Goal: Task Accomplishment & Management: Use online tool/utility

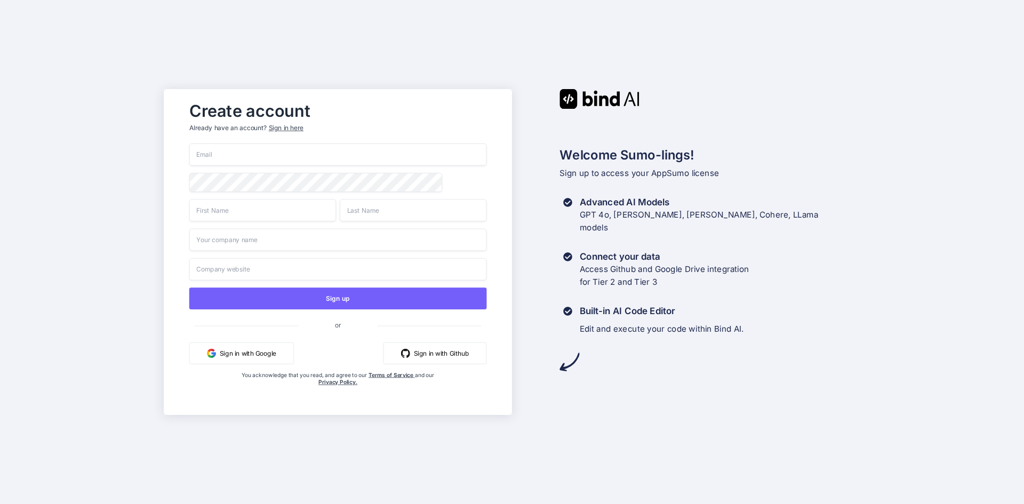
click at [268, 154] on input "email" at bounding box center [338, 154] width 298 height 22
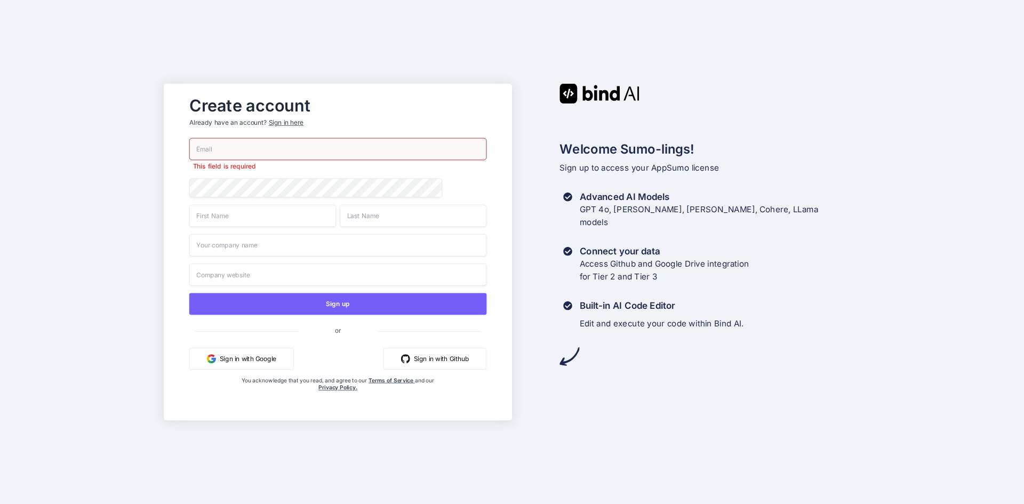
type input "[EMAIL_ADDRESS][DOMAIN_NAME]"
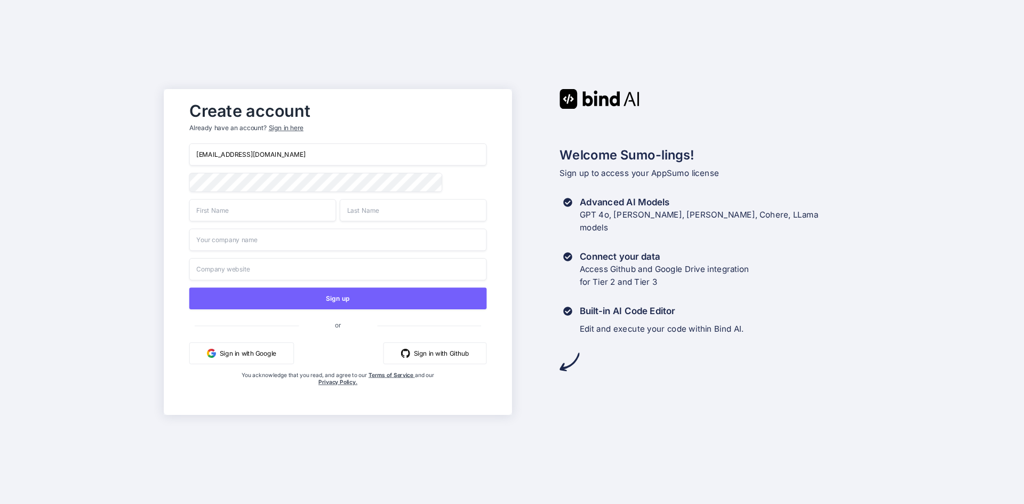
click at [216, 213] on input "text" at bounding box center [262, 210] width 147 height 22
type input "[PERSON_NAME]"
click at [237, 242] on input "text" at bounding box center [338, 240] width 298 height 22
type input "Arranca Digital Inc."
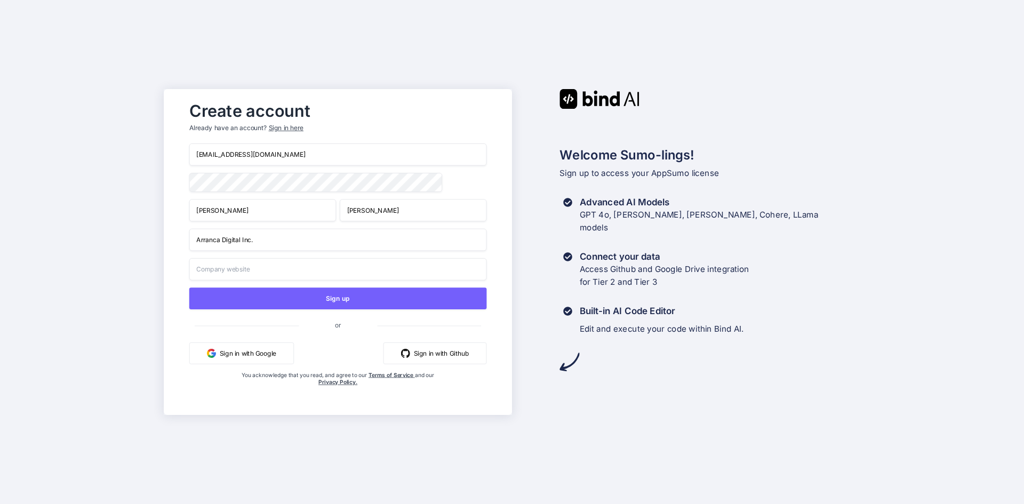
click at [307, 269] on input "text" at bounding box center [338, 269] width 298 height 22
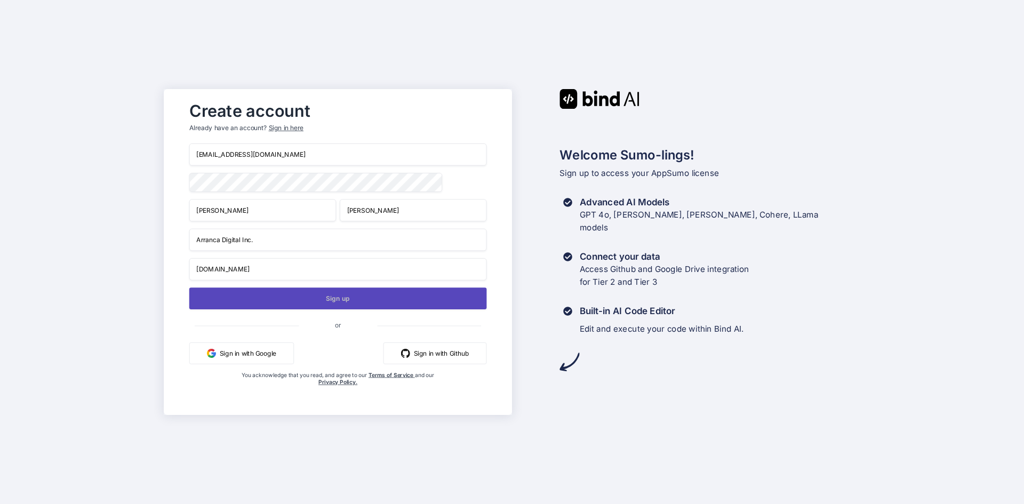
type input "[DOMAIN_NAME]"
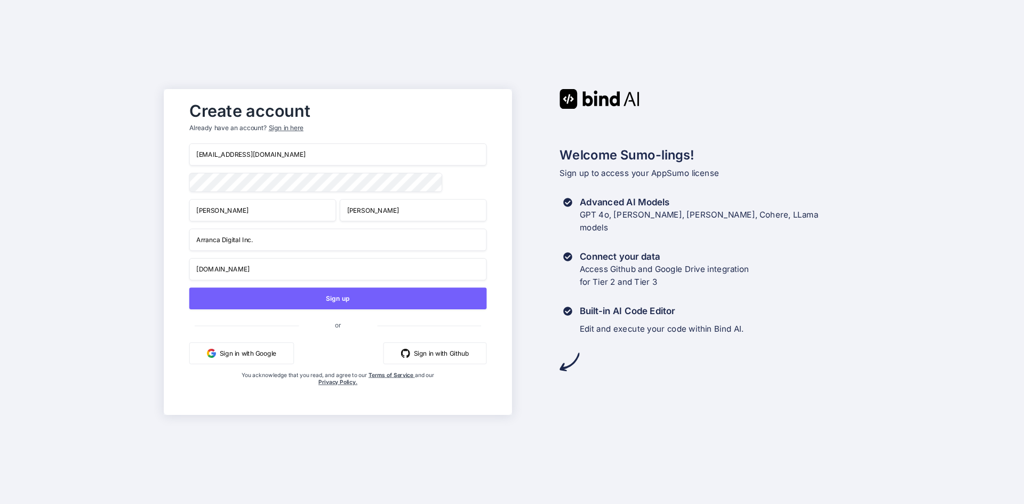
drag, startPoint x: 312, startPoint y: 305, endPoint x: 122, endPoint y: 125, distance: 262.2
click at [121, 129] on div "Create account Already have an account? Sign in here [EMAIL_ADDRESS][DOMAIN_NAM…" at bounding box center [512, 252] width 1024 height 504
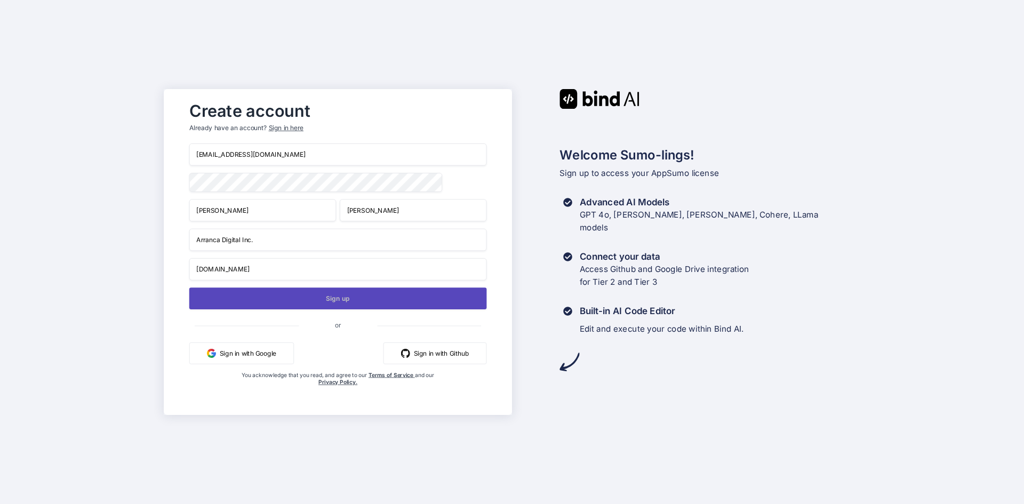
click at [292, 300] on button "Sign up" at bounding box center [338, 298] width 298 height 22
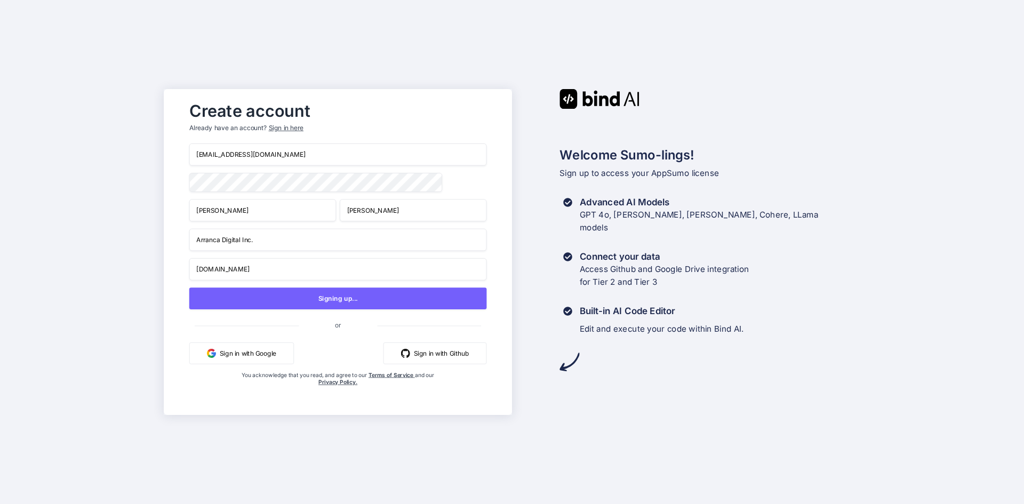
click at [543, 32] on div "Create account Already have an account? Sign in here [EMAIL_ADDRESS][DOMAIN_NAM…" at bounding box center [512, 252] width 1024 height 504
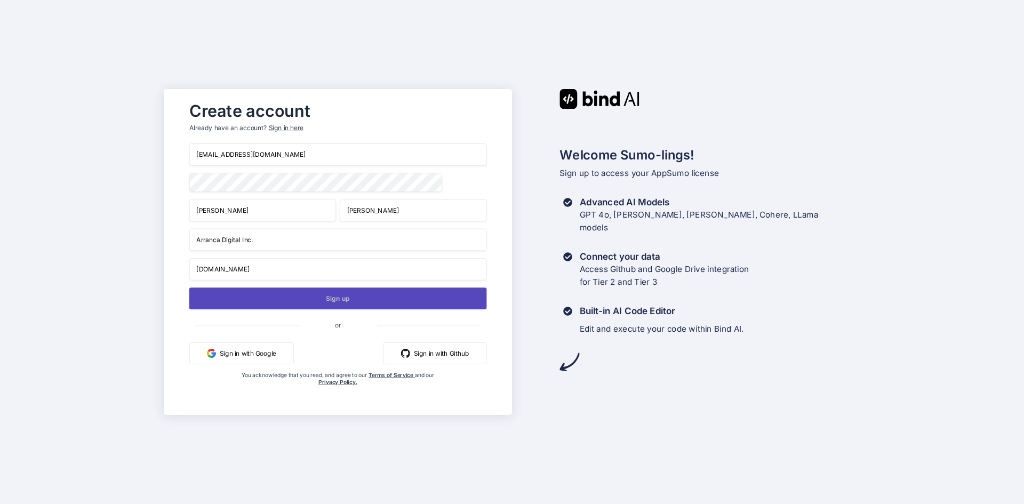
click at [306, 300] on button "Sign up" at bounding box center [338, 298] width 298 height 22
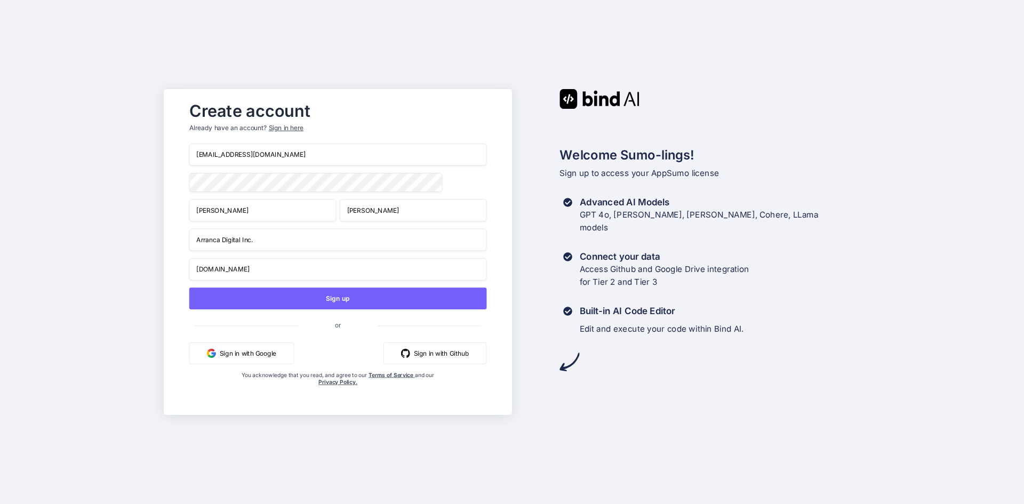
click at [286, 127] on div "Sign in here" at bounding box center [286, 128] width 35 height 9
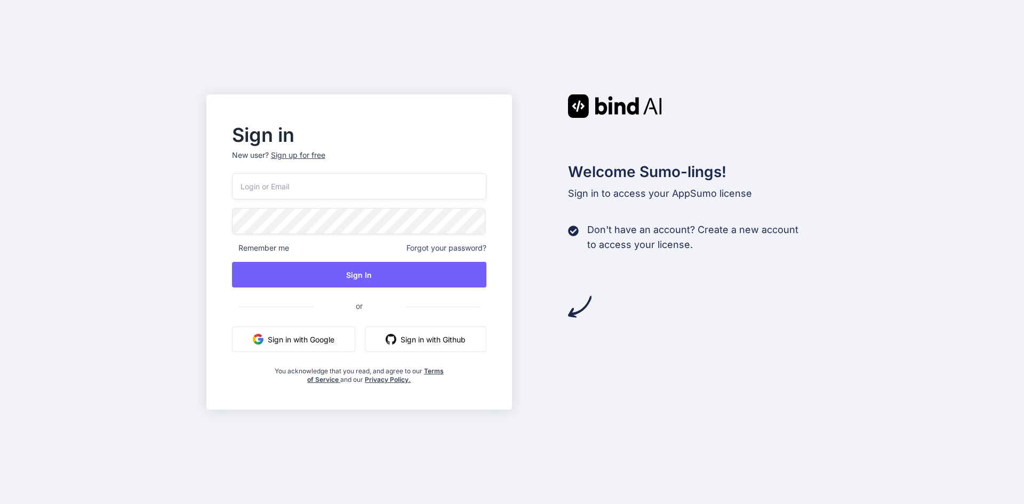
click at [309, 184] on input "email" at bounding box center [359, 186] width 255 height 26
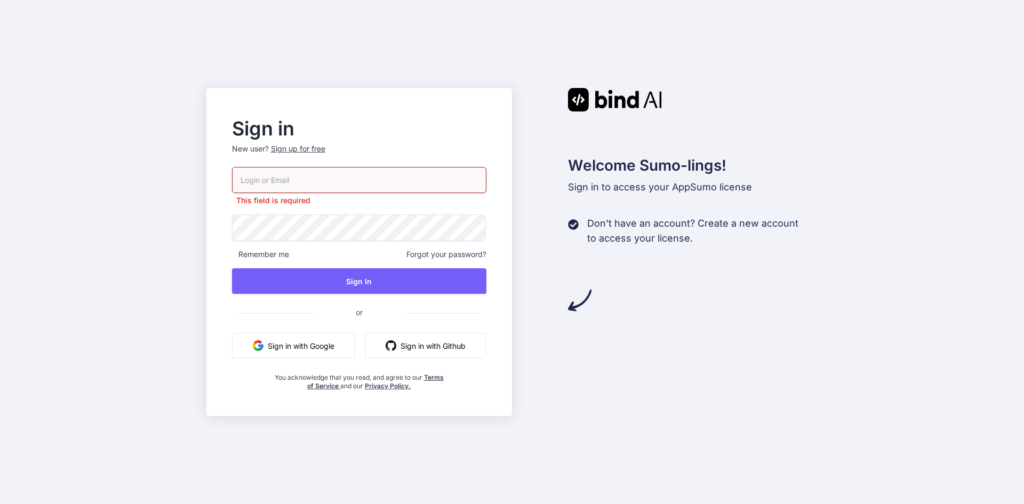
type input "[EMAIL_ADDRESS][DOMAIN_NAME]"
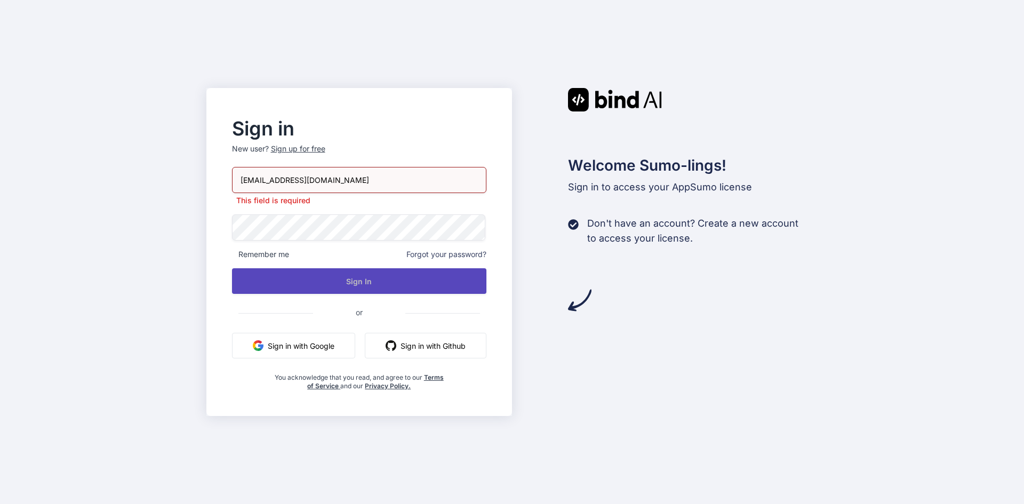
click at [446, 271] on button "Sign In" at bounding box center [359, 281] width 255 height 26
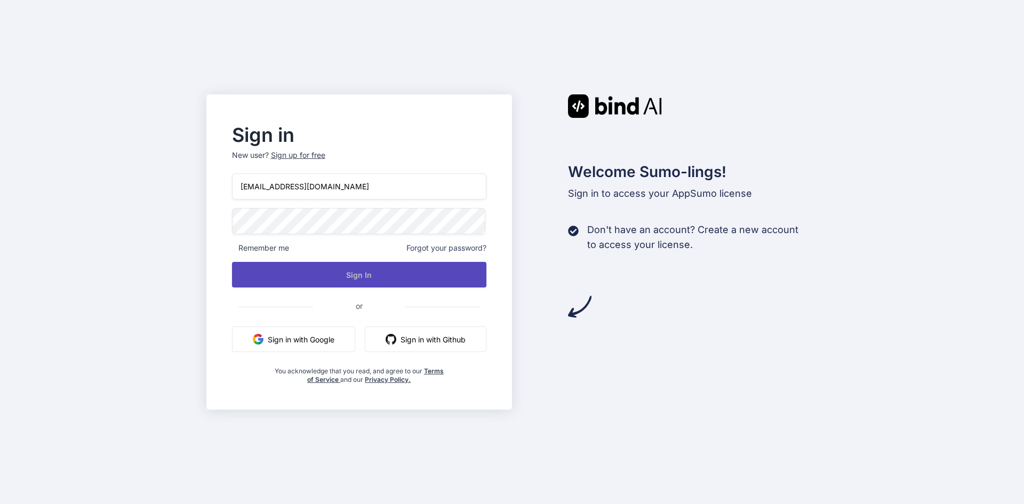
click at [372, 269] on button "Sign In" at bounding box center [359, 275] width 255 height 26
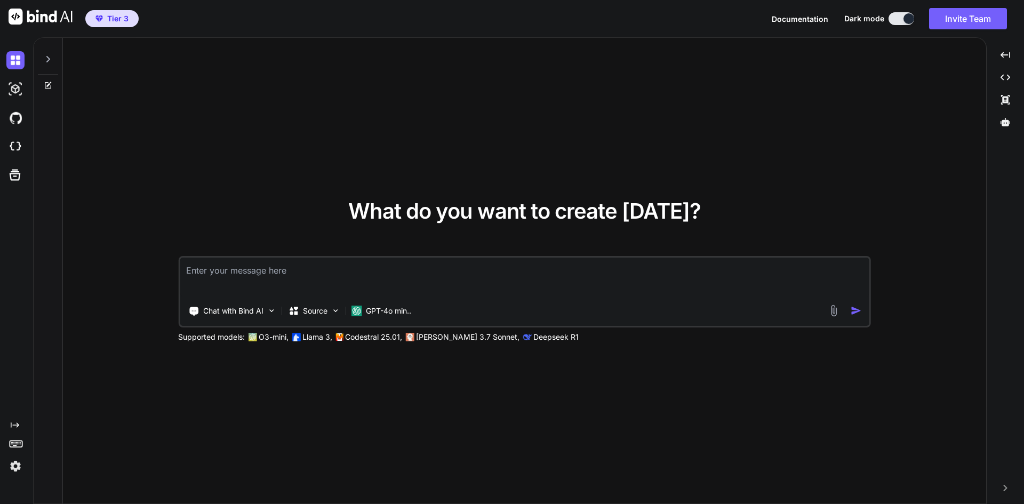
click at [46, 61] on icon at bounding box center [48, 59] width 9 height 9
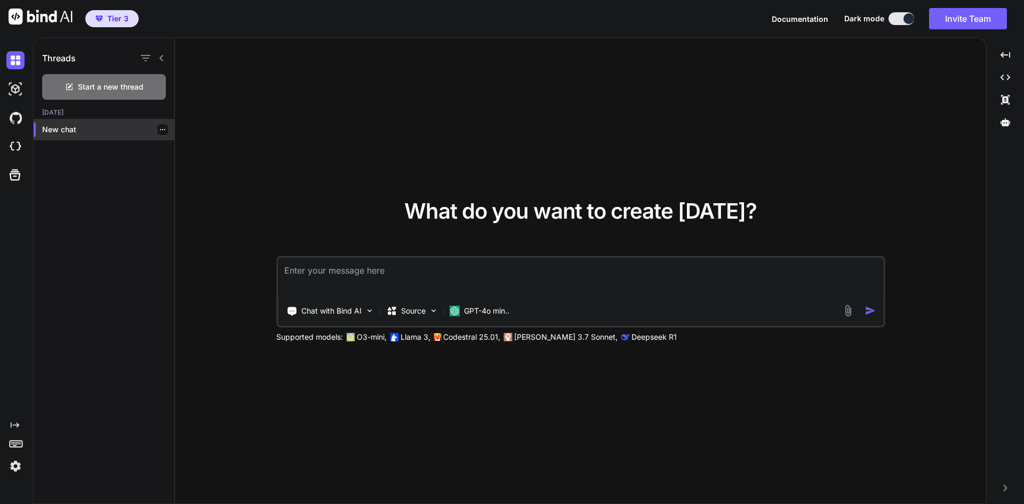
click at [92, 131] on p "New chat" at bounding box center [108, 129] width 132 height 11
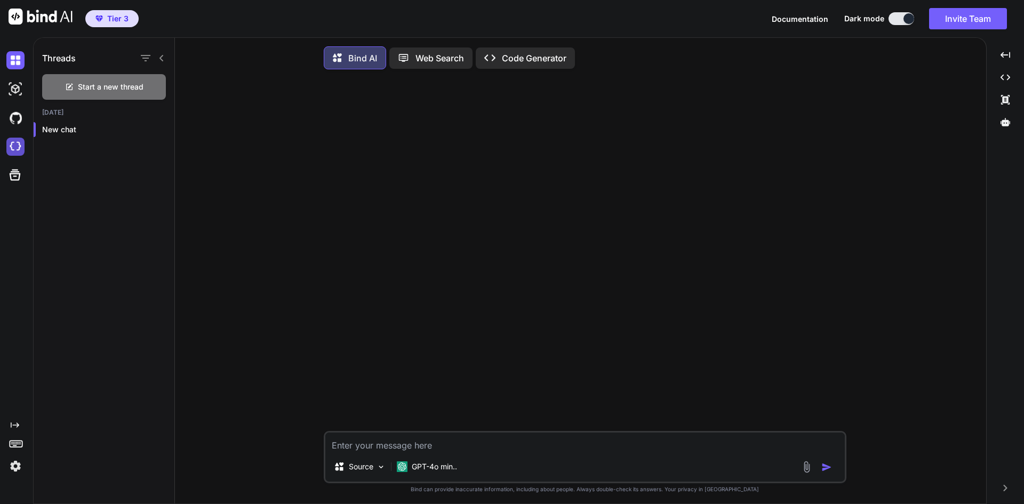
click at [11, 143] on img at bounding box center [15, 147] width 18 height 18
click at [12, 174] on icon at bounding box center [15, 175] width 11 height 11
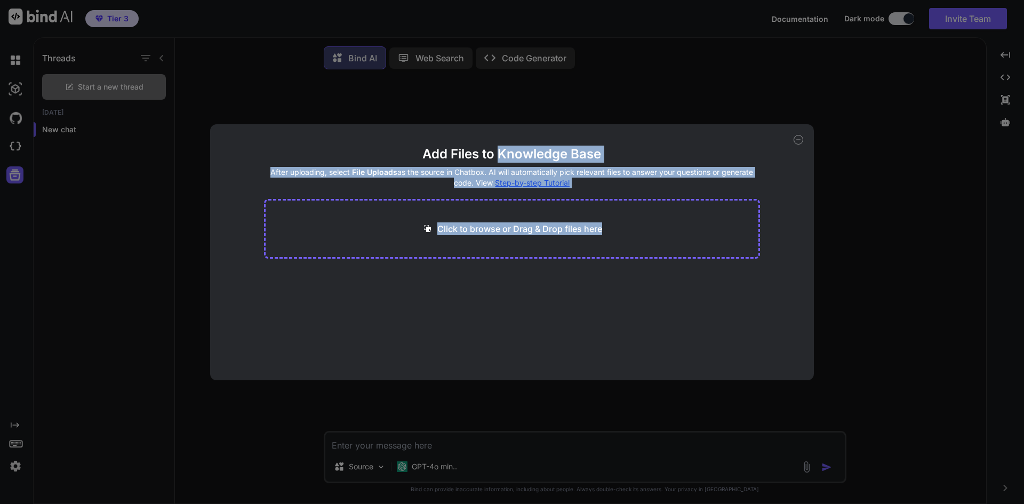
drag, startPoint x: 518, startPoint y: 147, endPoint x: 600, endPoint y: 279, distance: 155.7
click at [600, 279] on main "Add Files to Knowledge Base After uploading, select File Uploads as the source …" at bounding box center [512, 263] width 496 height 235
click at [542, 304] on main "Add Files to Knowledge Base After uploading, select File Uploads as the source …" at bounding box center [512, 263] width 496 height 235
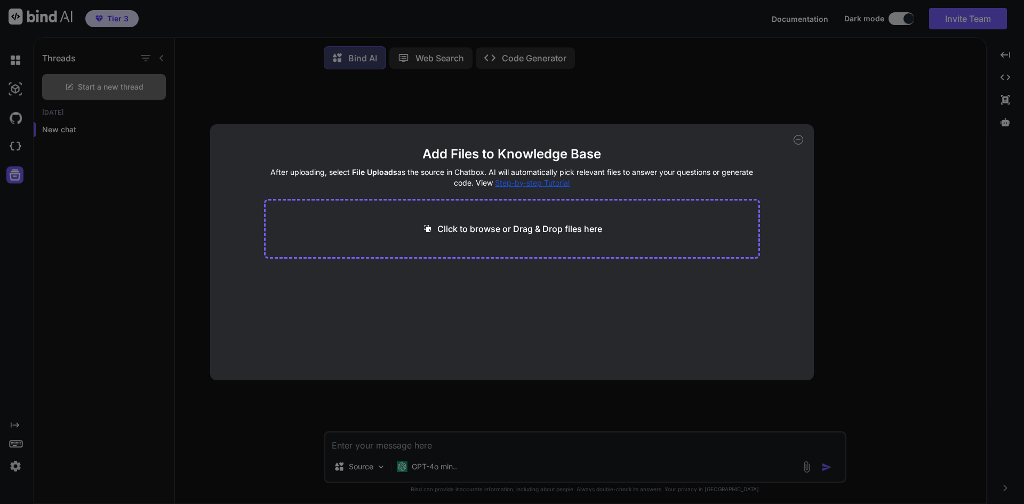
click at [9, 60] on div "Add Files to Knowledge Base After uploading, select File Uploads as the source …" at bounding box center [512, 252] width 1024 height 504
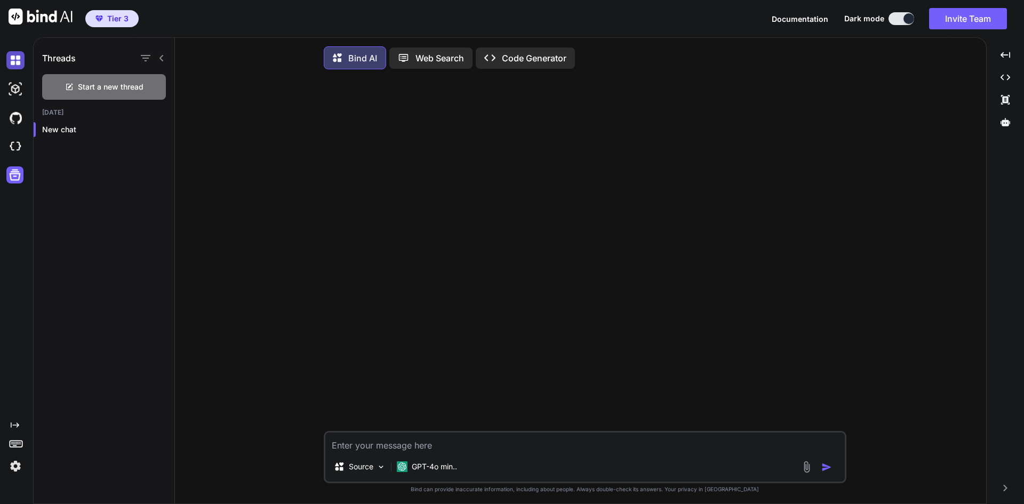
click at [13, 67] on img at bounding box center [15, 60] width 18 height 18
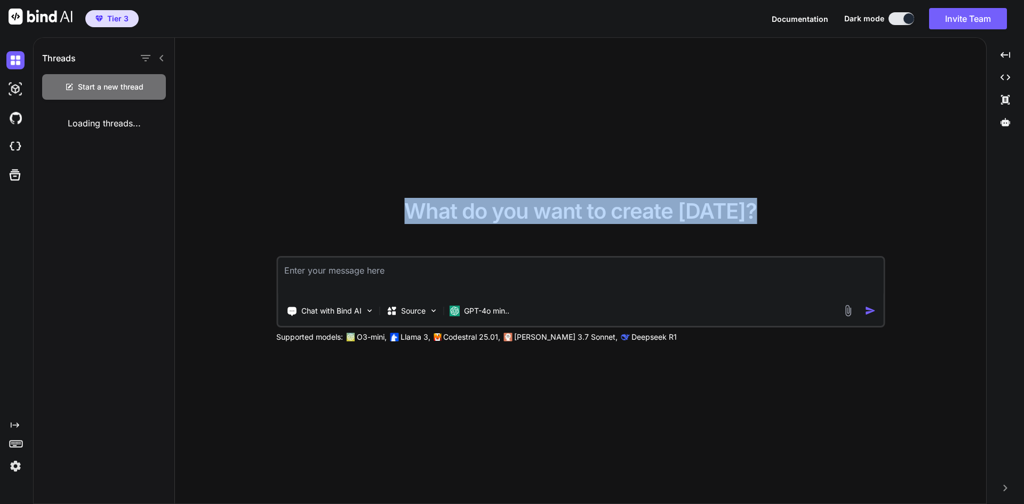
drag, startPoint x: 385, startPoint y: 209, endPoint x: 856, endPoint y: 207, distance: 470.9
click at [856, 207] on div "What do you want to create [DATE]? Chat with Bind AI Source GPT-4o min.. Suppor…" at bounding box center [580, 272] width 608 height 142
click at [811, 207] on div "What do you want to create [DATE]? Chat with Bind AI Source GPT-4o min.. Suppor…" at bounding box center [580, 272] width 608 height 142
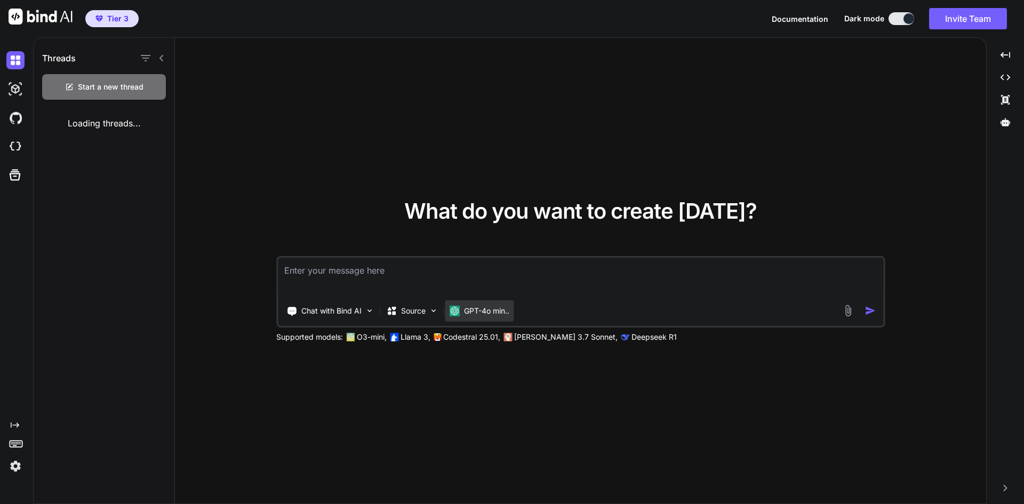
click at [474, 314] on p "GPT-4o min.." at bounding box center [486, 311] width 45 height 11
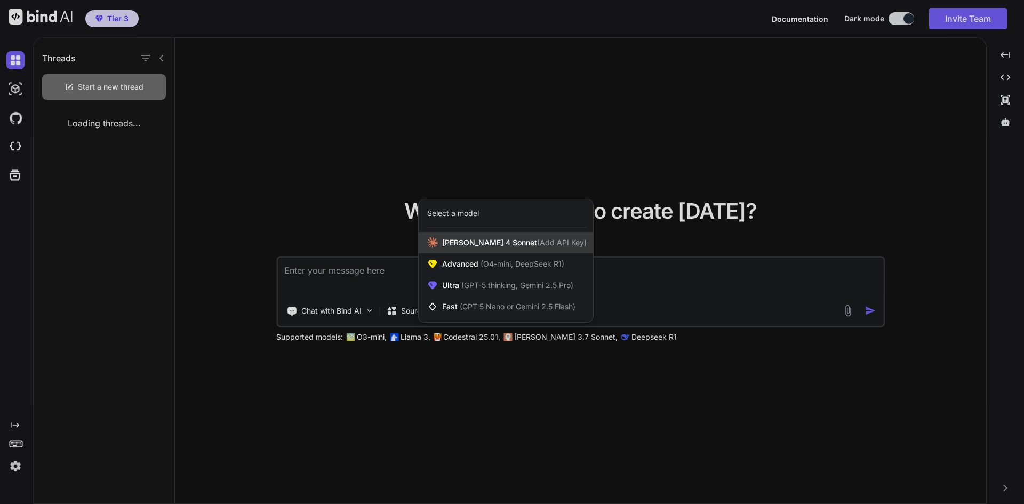
click at [557, 246] on div "[PERSON_NAME] 4 Sonnet (Add API Key)" at bounding box center [506, 242] width 174 height 21
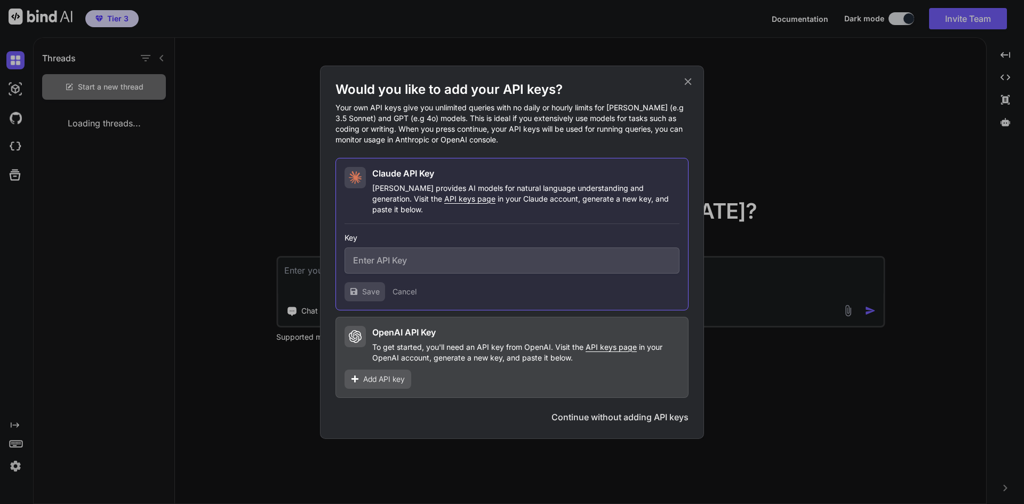
click at [529, 250] on input "text" at bounding box center [511, 260] width 335 height 26
click at [687, 87] on icon at bounding box center [688, 82] width 12 height 12
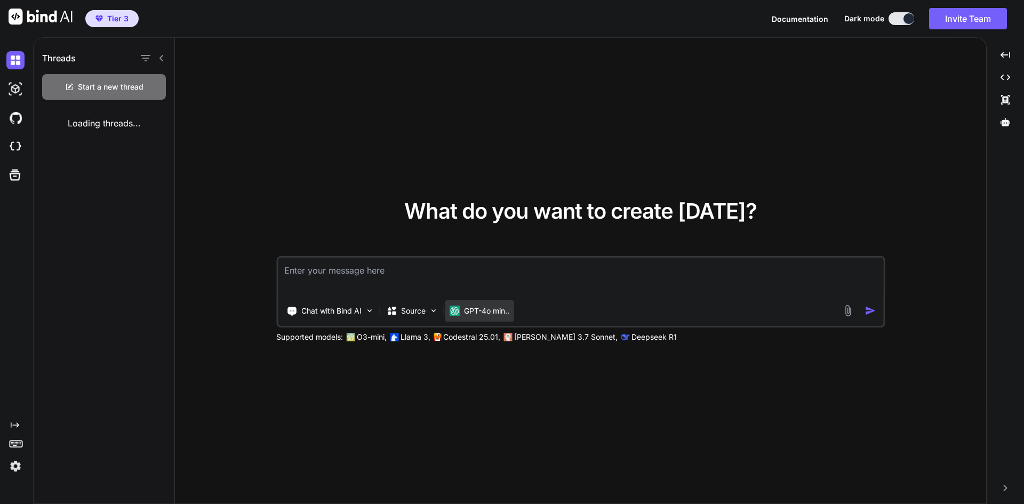
click at [455, 312] on img at bounding box center [454, 311] width 11 height 11
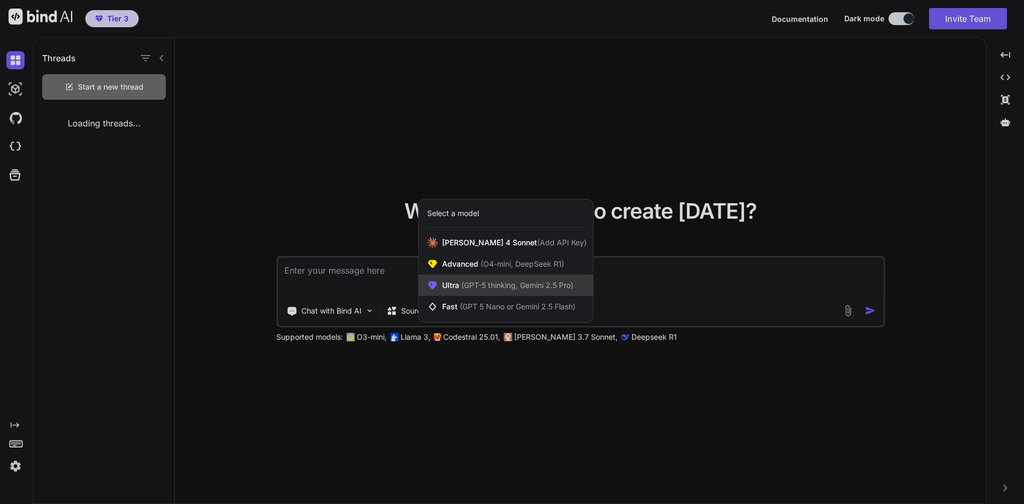
click at [448, 285] on span "Ultra (GPT-5 thinking, Gemini 2.5 Pro)" at bounding box center [507, 285] width 131 height 11
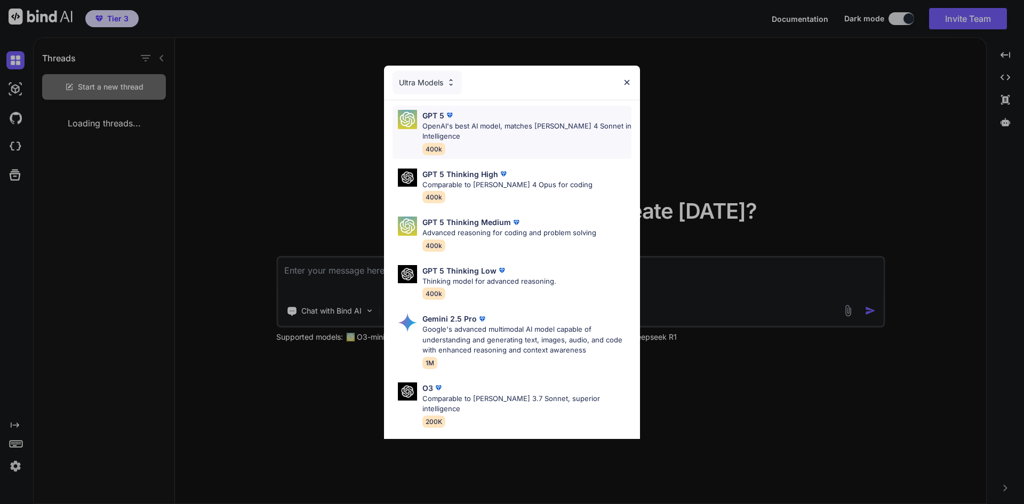
click at [517, 152] on div "GPT 5 OpenAI's best AI model, matches [PERSON_NAME] 4 Sonnet in Intelligence 40…" at bounding box center [526, 132] width 209 height 45
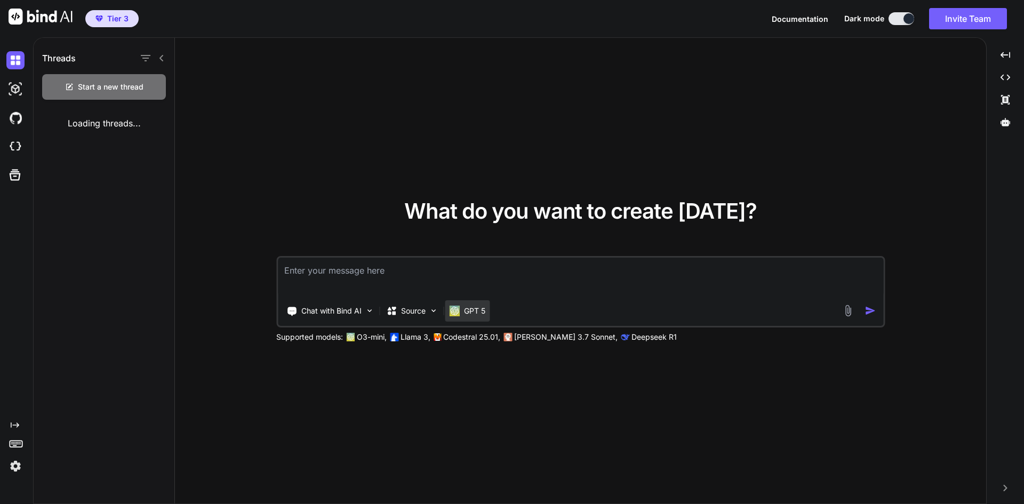
click at [455, 311] on img at bounding box center [454, 311] width 11 height 11
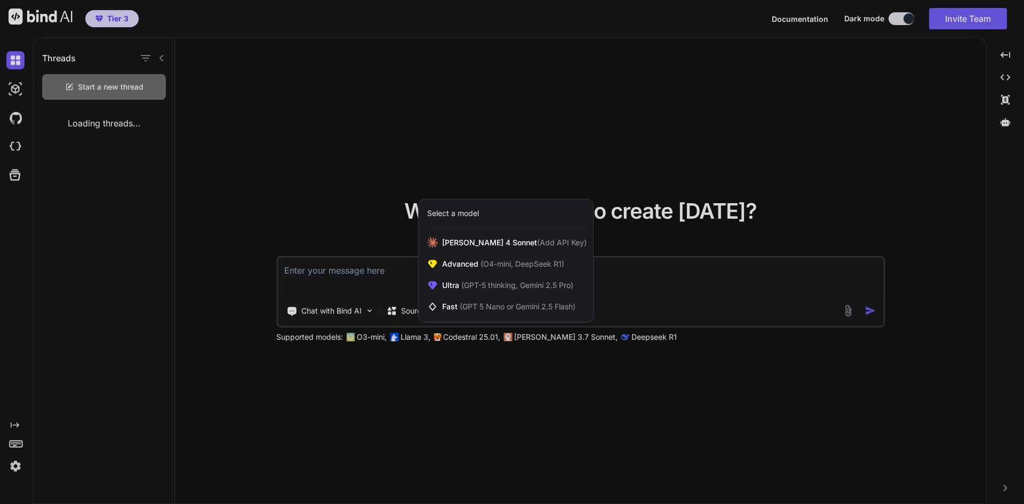
click at [107, 84] on div at bounding box center [512, 252] width 1024 height 504
type textarea "x"
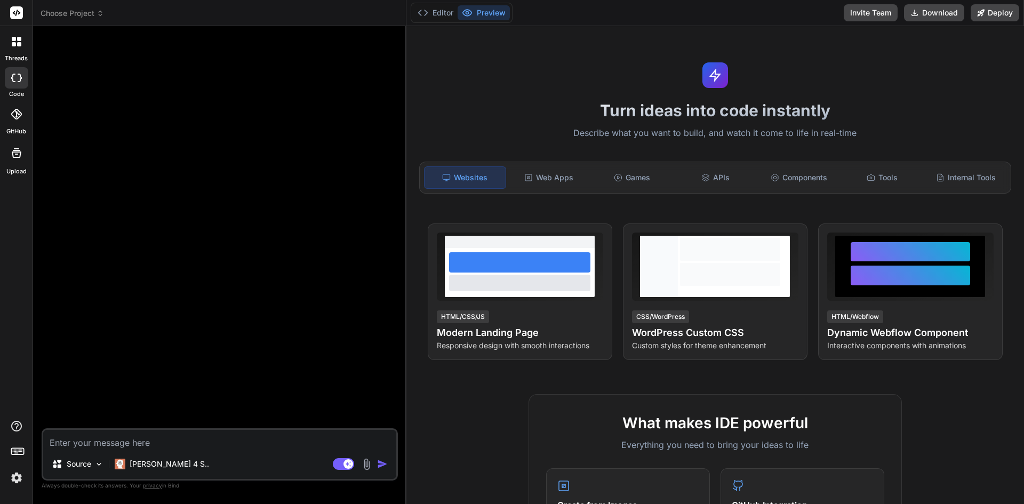
drag, startPoint x: 359, startPoint y: 254, endPoint x: 329, endPoint y: 322, distance: 74.2
click at [385, 261] on div "Bind AI Web Search Created with Pixso. Code Generator Source Claude 4 S.. Agent…" at bounding box center [219, 265] width 373 height 478
click at [156, 466] on p "Claude 4 S.." at bounding box center [169, 464] width 79 height 11
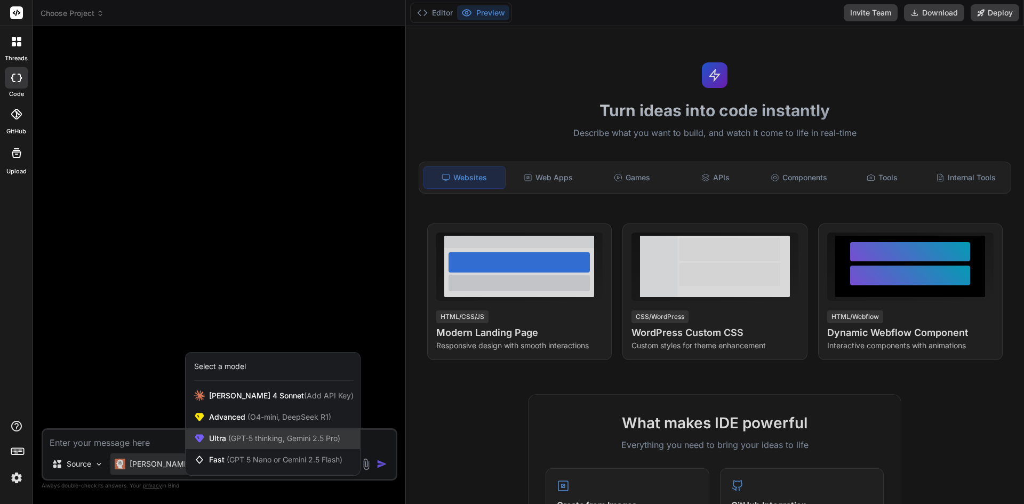
click at [253, 438] on span "(GPT-5 thinking, Gemini 2.5 Pro)" at bounding box center [283, 438] width 114 height 9
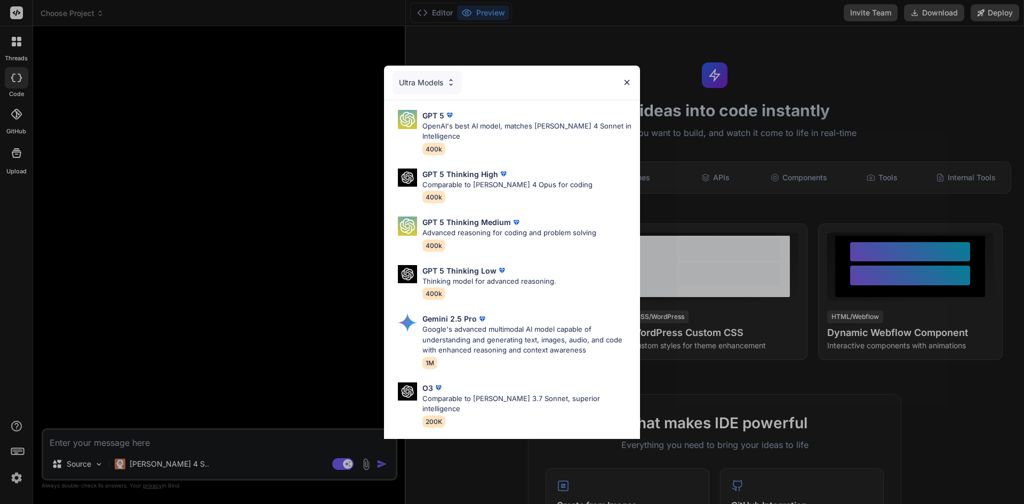
click at [153, 470] on div "Ultra Models GPT 5 OpenAI's best AI model, matches Claude 4 Sonnet in Intellige…" at bounding box center [512, 252] width 1024 height 504
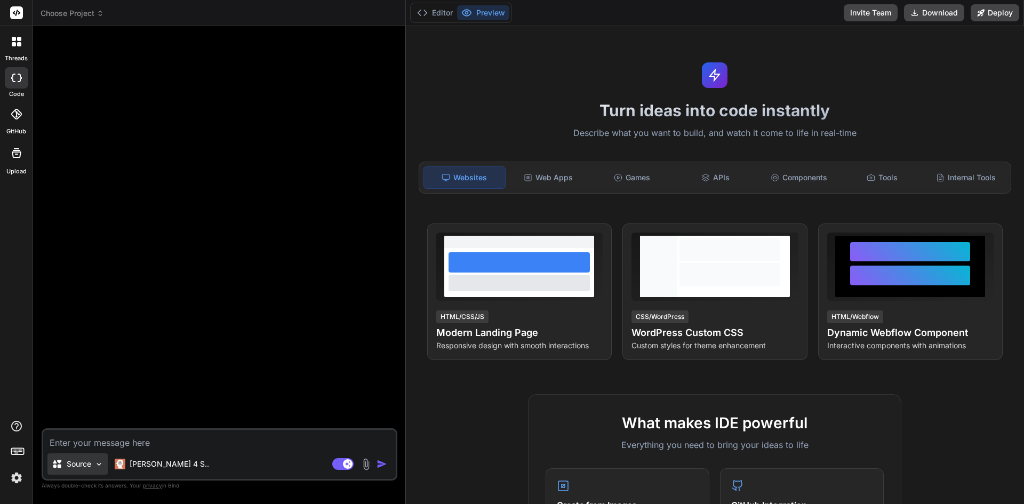
click at [88, 466] on p "Source" at bounding box center [79, 464] width 25 height 11
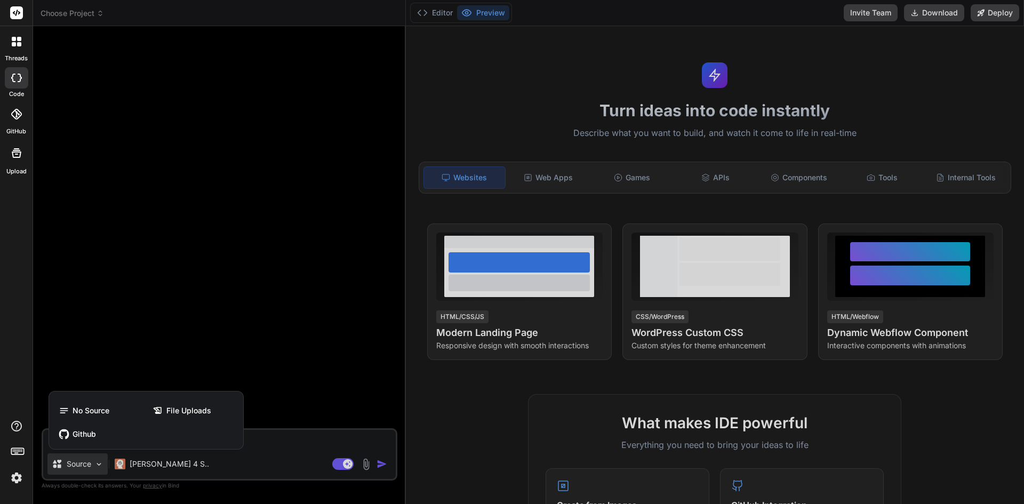
click at [290, 467] on div at bounding box center [512, 252] width 1024 height 504
type textarea "x"
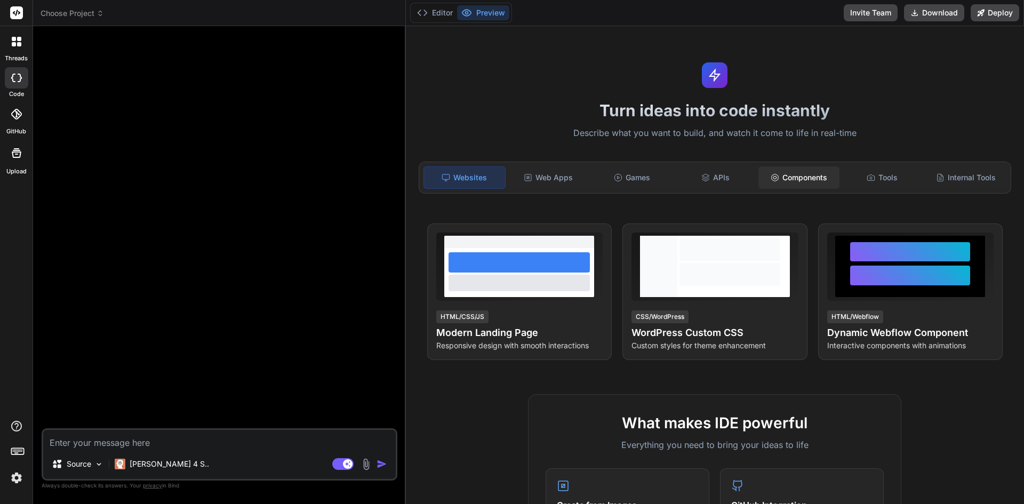
click at [818, 181] on div "Components" at bounding box center [798, 177] width 81 height 22
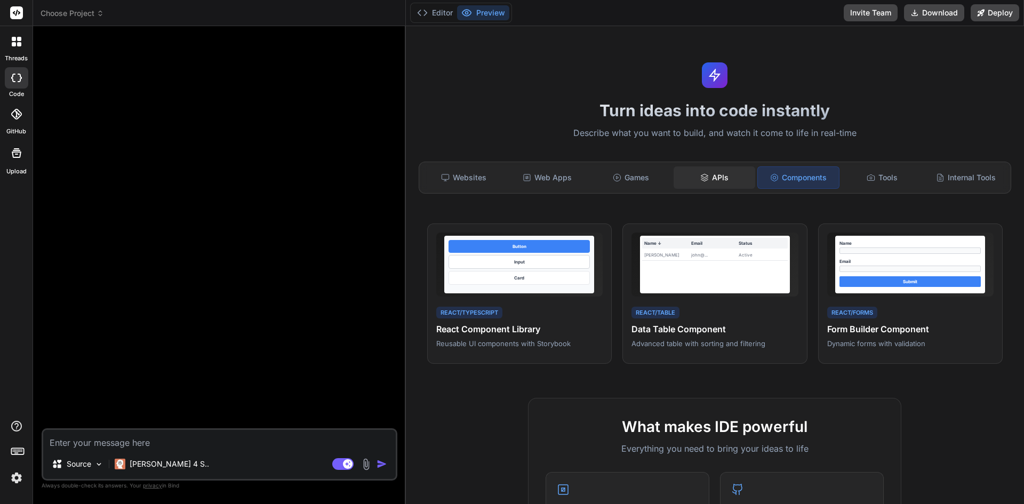
click at [733, 183] on div "APIs" at bounding box center [714, 177] width 81 height 22
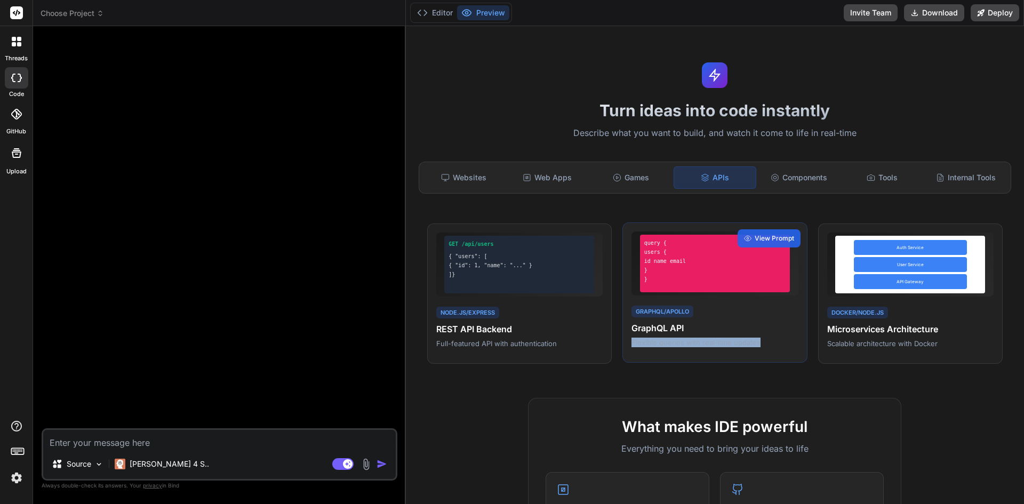
drag, startPoint x: 629, startPoint y: 344, endPoint x: 776, endPoint y: 362, distance: 148.3
click at [776, 362] on div "query { users { id name email } } GraphQL/Apollo GraphQL API Flexible queries w…" at bounding box center [714, 292] width 185 height 141
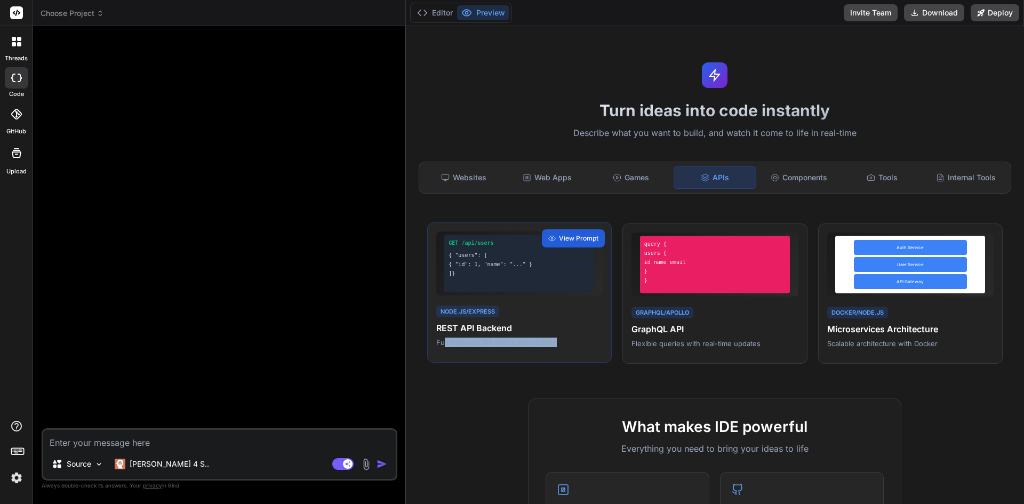
drag, startPoint x: 600, startPoint y: 347, endPoint x: 443, endPoint y: 349, distance: 157.3
click at [443, 349] on div "GET /api/users { "users": [ { "id": 1, "name": "..." } ]} Node.js/Express REST …" at bounding box center [519, 292] width 185 height 141
click at [579, 235] on span "View Prompt" at bounding box center [578, 239] width 39 height 10
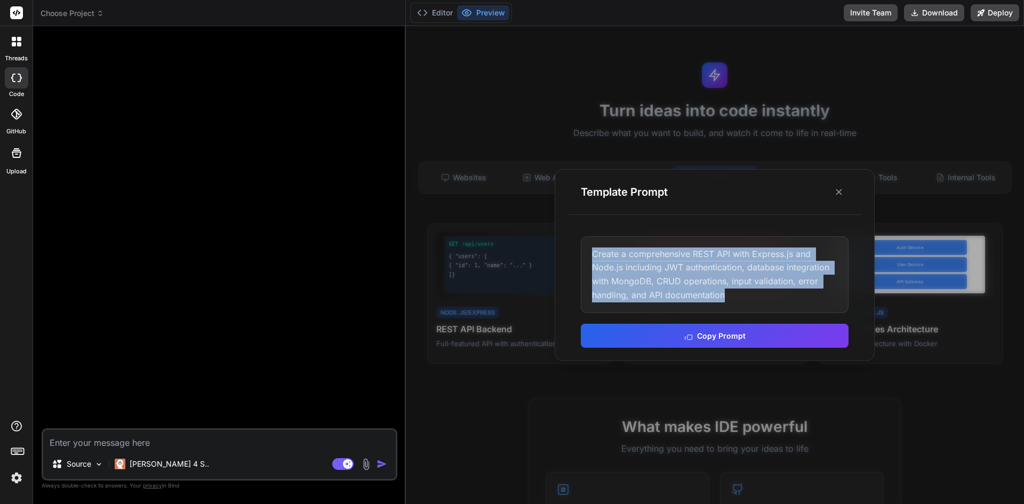
drag, startPoint x: 584, startPoint y: 250, endPoint x: 760, endPoint y: 307, distance: 185.3
click at [760, 307] on div "Create a comprehensive REST API with Express.js and Node.js including JWT authe…" at bounding box center [715, 274] width 268 height 77
drag, startPoint x: 764, startPoint y: 306, endPoint x: 574, endPoint y: 251, distance: 198.1
click at [574, 251] on div "Create a comprehensive REST API with Express.js and Node.js including JWT authe…" at bounding box center [714, 291] width 293 height 137
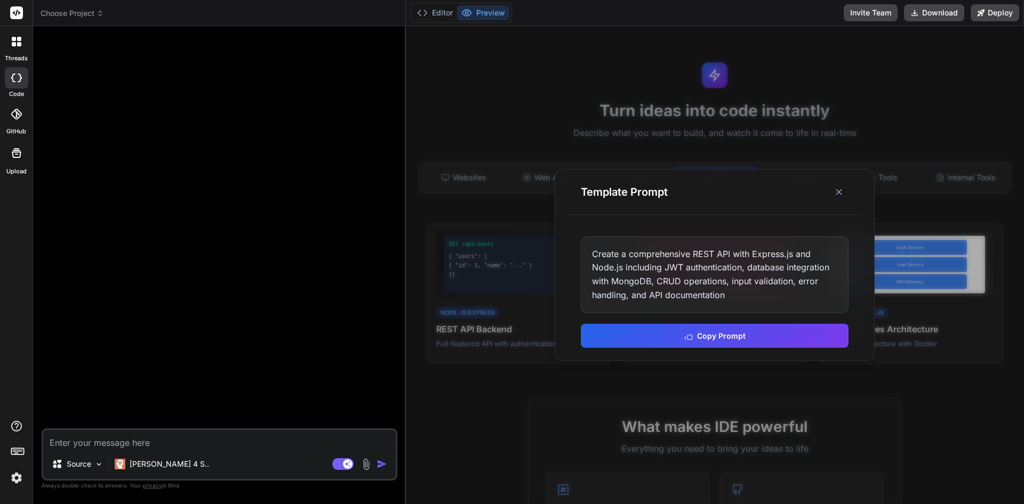
click at [712, 118] on div at bounding box center [715, 265] width 618 height 478
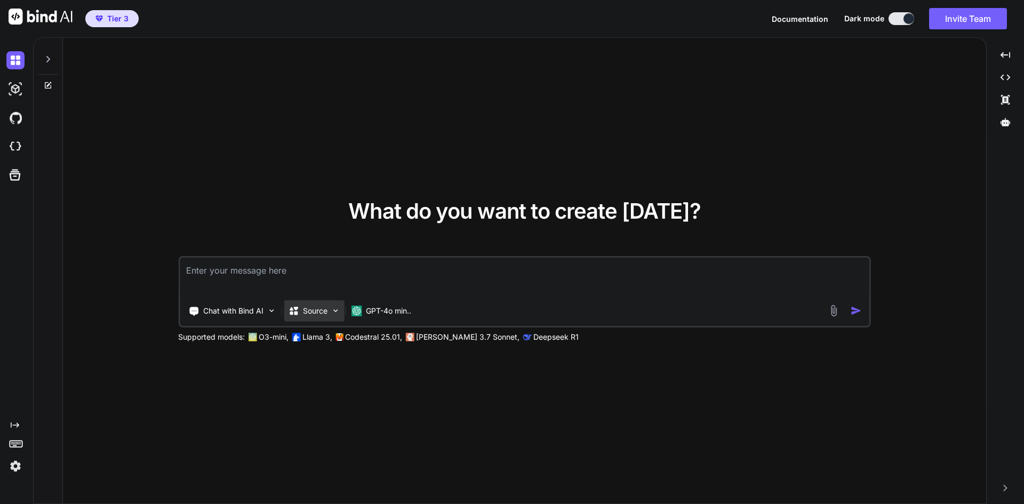
click at [311, 310] on p "Source" at bounding box center [315, 311] width 25 height 11
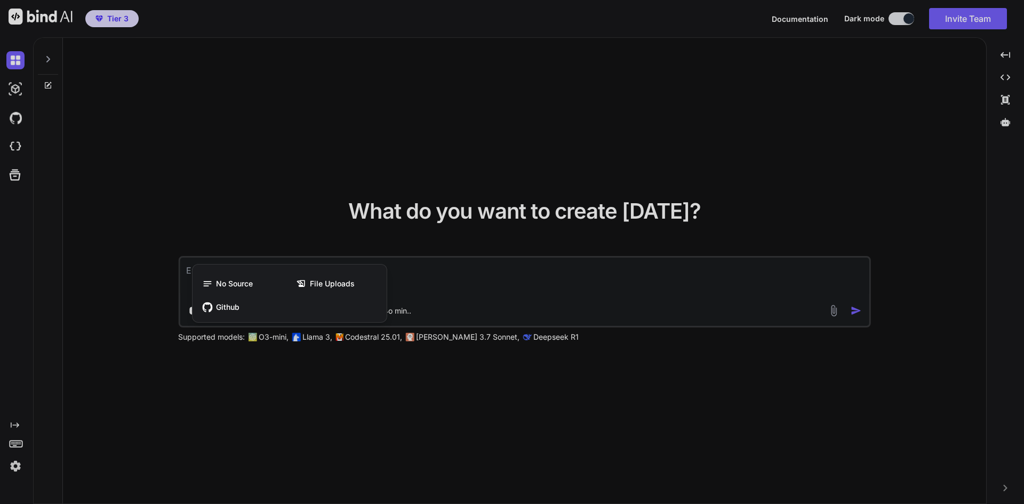
click at [305, 225] on div at bounding box center [512, 252] width 1024 height 504
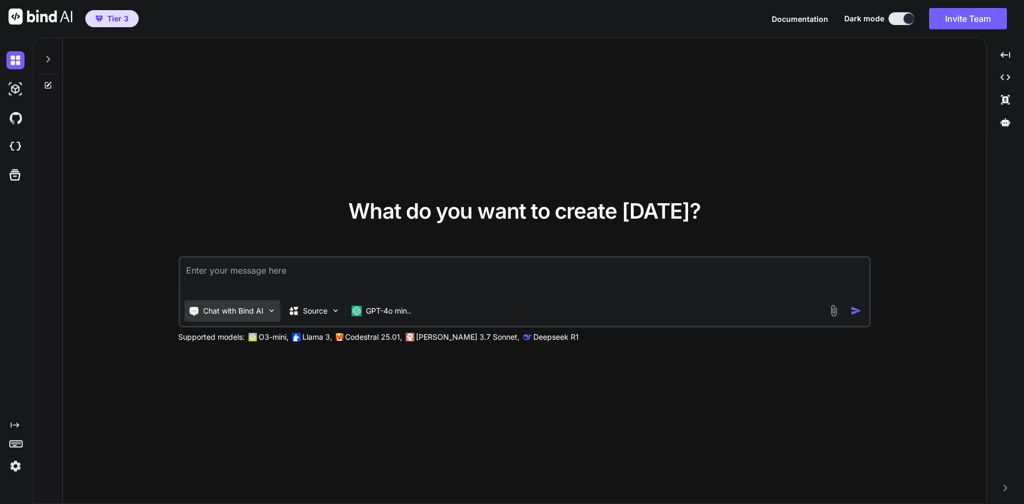
click at [227, 310] on p "Chat with Bind AI" at bounding box center [233, 311] width 60 height 11
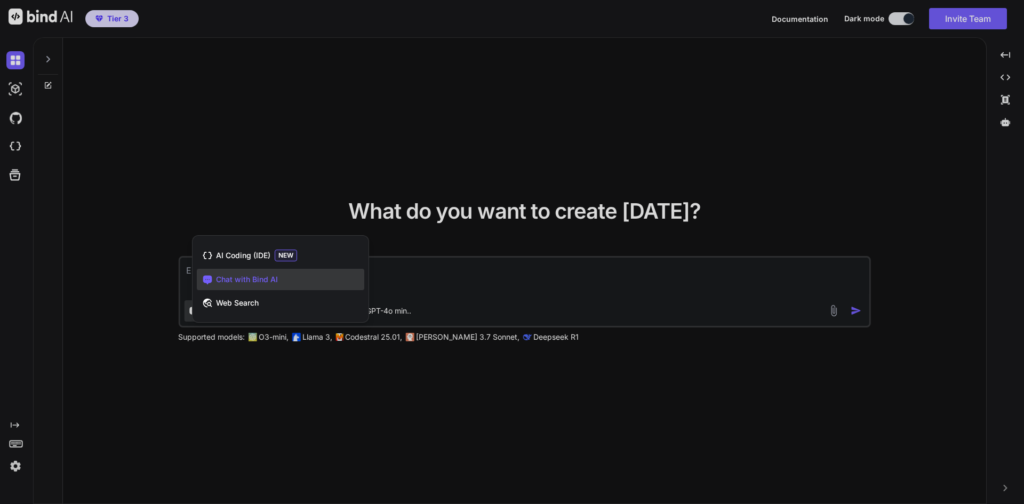
click at [319, 203] on div at bounding box center [512, 252] width 1024 height 504
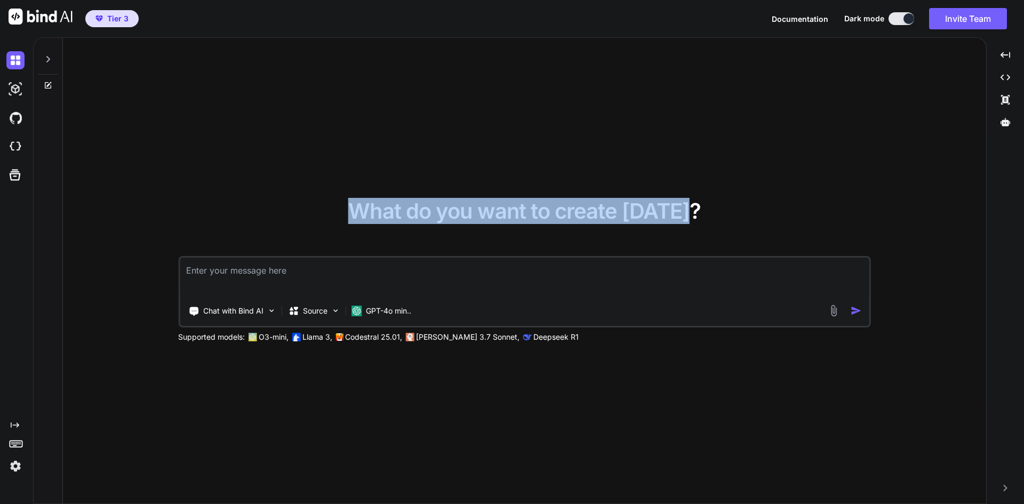
drag, startPoint x: 359, startPoint y: 215, endPoint x: 726, endPoint y: 221, distance: 366.4
click at [726, 221] on div "What do you want to create [DATE]? Chat with Bind AI Source GPT-4o min.. Suppor…" at bounding box center [524, 272] width 693 height 142
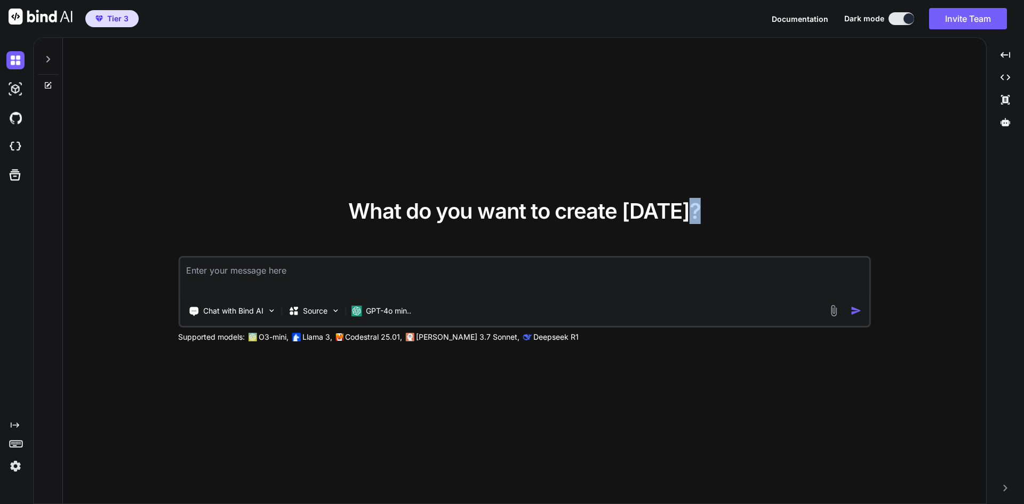
drag, startPoint x: 715, startPoint y: 207, endPoint x: 305, endPoint y: 215, distance: 409.6
click at [305, 215] on div "What do you want to create [DATE]? Chat with Bind AI Source GPT-4o min.. Suppor…" at bounding box center [524, 272] width 693 height 142
type textarea "x"
click at [199, 270] on textarea at bounding box center [525, 277] width 690 height 39
click at [491, 59] on div "What do you want to create [DATE]? Chat with Bind AI Source GPT-4o min.. Suppor…" at bounding box center [524, 271] width 923 height 467
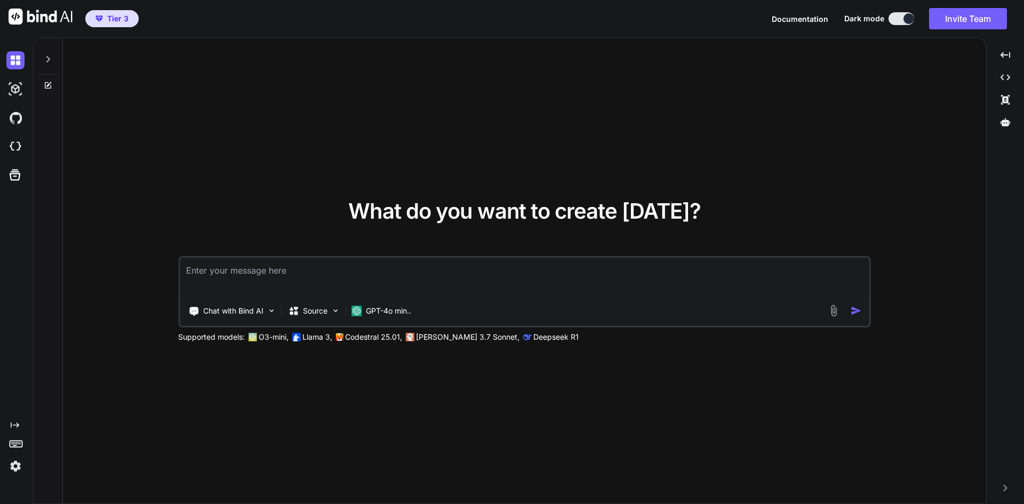
click at [831, 215] on div "What do you want to create [DATE]? Chat with Bind AI Source GPT-4o min.. Suppor…" at bounding box center [524, 272] width 693 height 142
drag, startPoint x: 121, startPoint y: 255, endPoint x: 850, endPoint y: 383, distance: 740.6
click at [854, 381] on div "What do you want to create [DATE]? Chat with Bind AI Source GPT-4o min.. Suppor…" at bounding box center [524, 271] width 923 height 467
click at [614, 373] on div "What do you want to create [DATE]? Chat with Bind AI Source GPT-4o min.. Suppor…" at bounding box center [524, 271] width 923 height 467
